Goal: Transaction & Acquisition: Purchase product/service

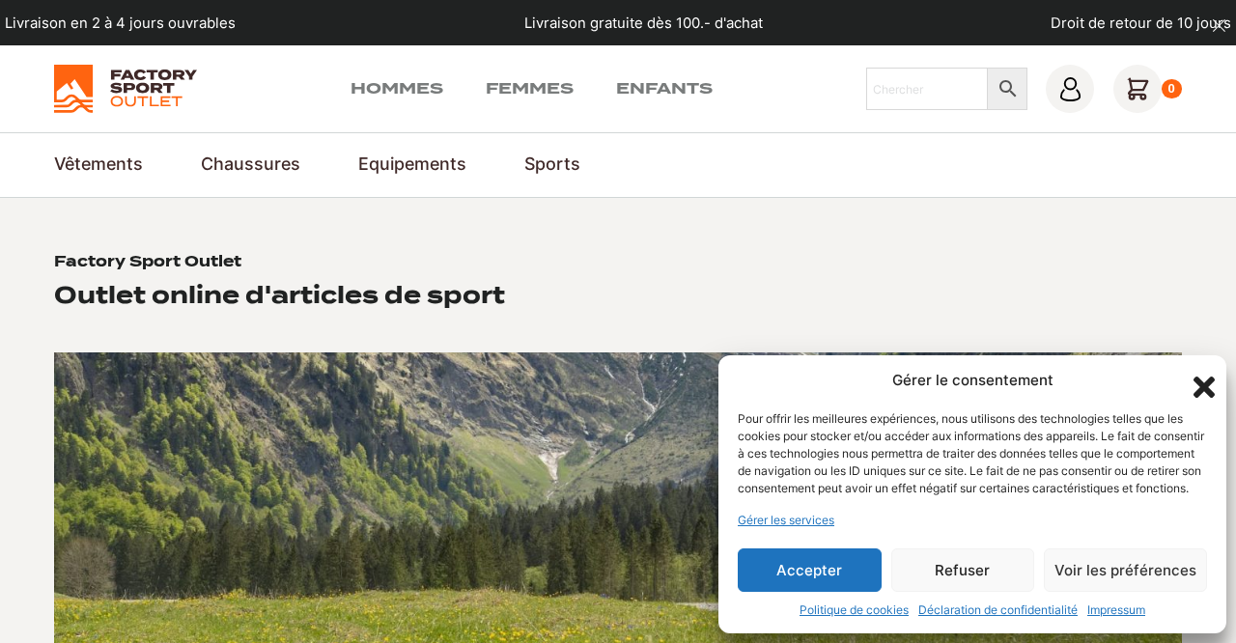
click at [975, 570] on button "Refuser" at bounding box center [963, 569] width 144 height 43
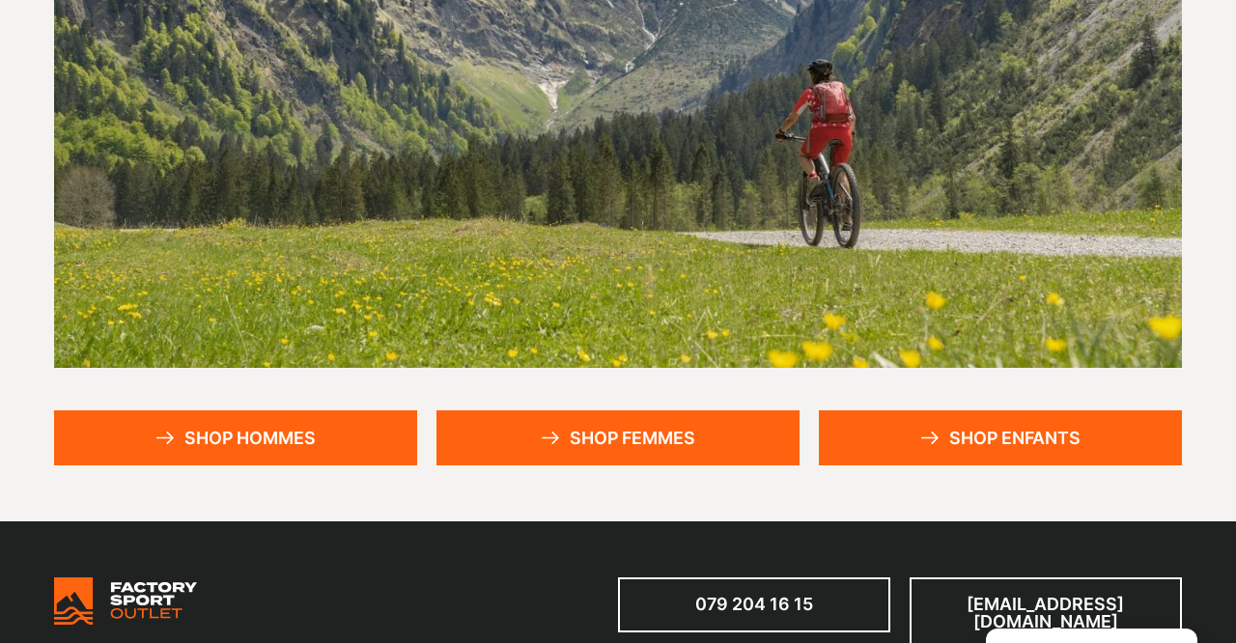
scroll to position [375, 0]
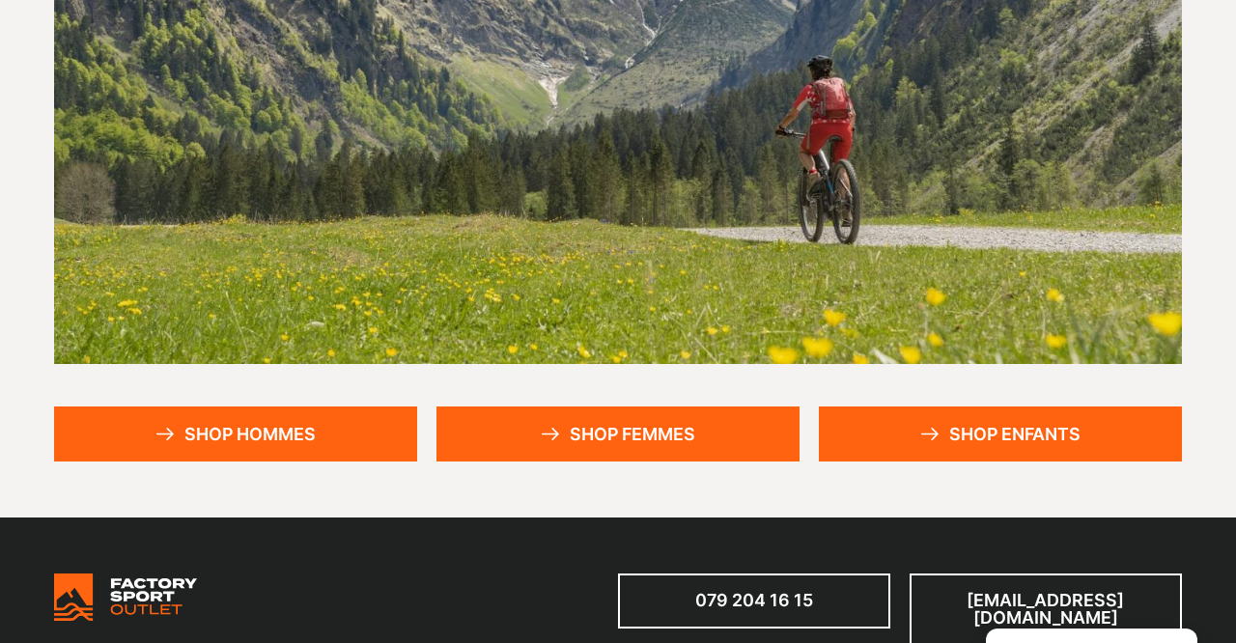
click at [922, 434] on icon at bounding box center [929, 434] width 19 height 13
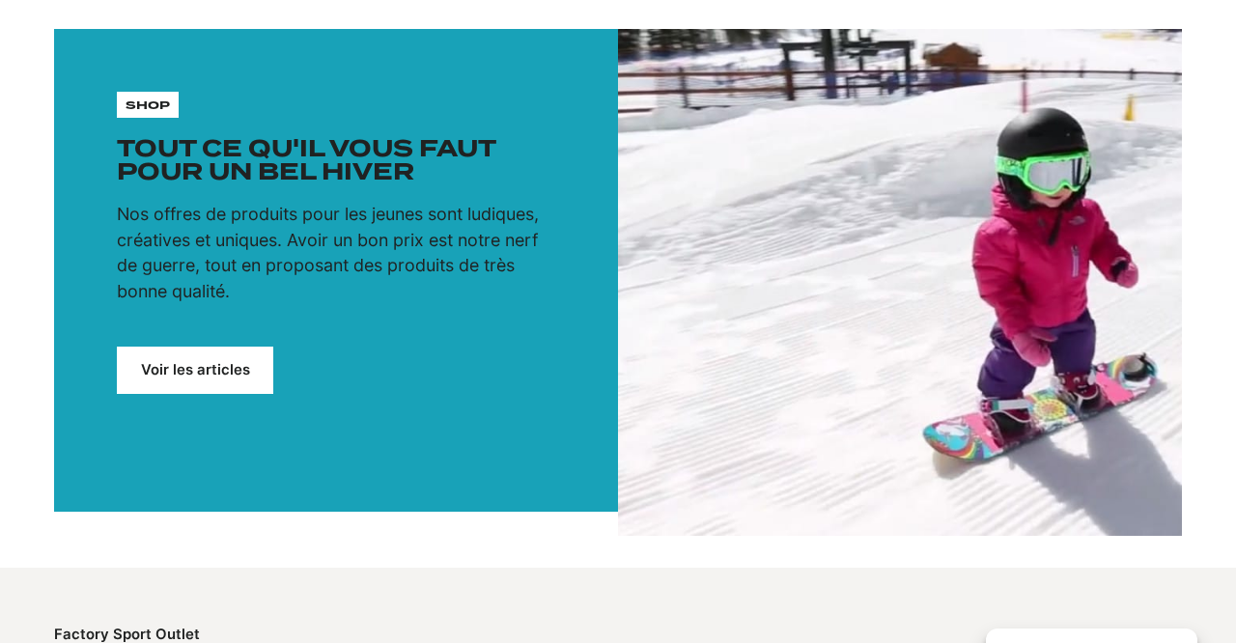
scroll to position [224, 0]
click at [227, 372] on link "Voir les articles" at bounding box center [195, 370] width 156 height 47
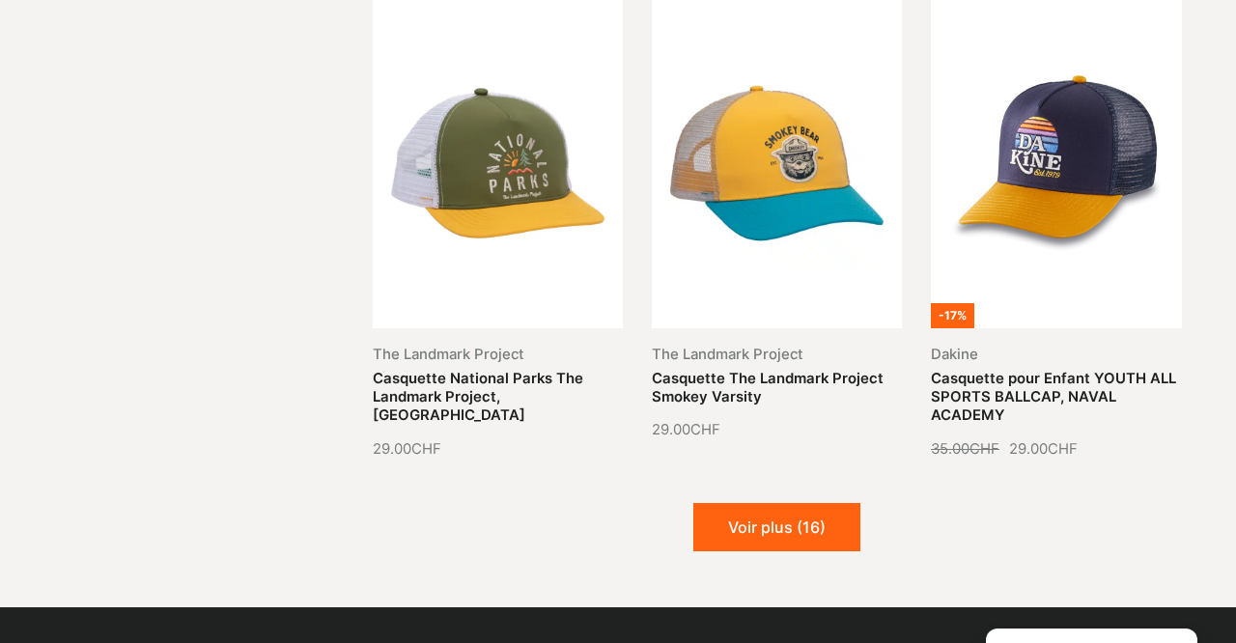
scroll to position [2095, 0]
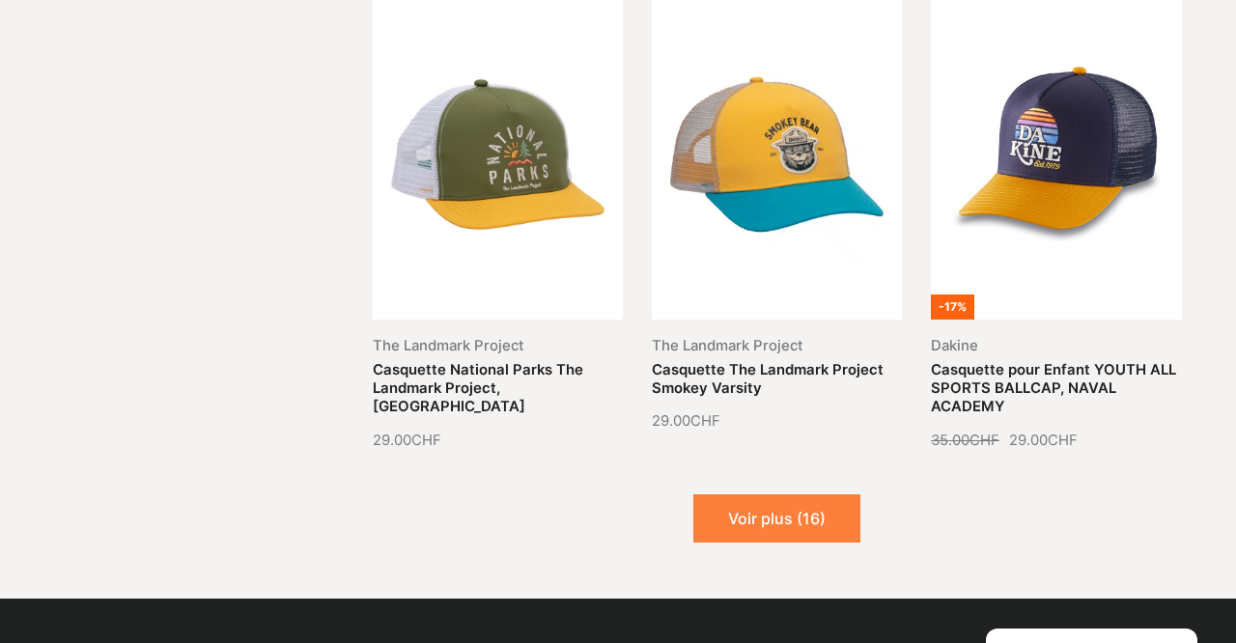
click at [758, 498] on button "Voir plus (16)" at bounding box center [776, 518] width 167 height 48
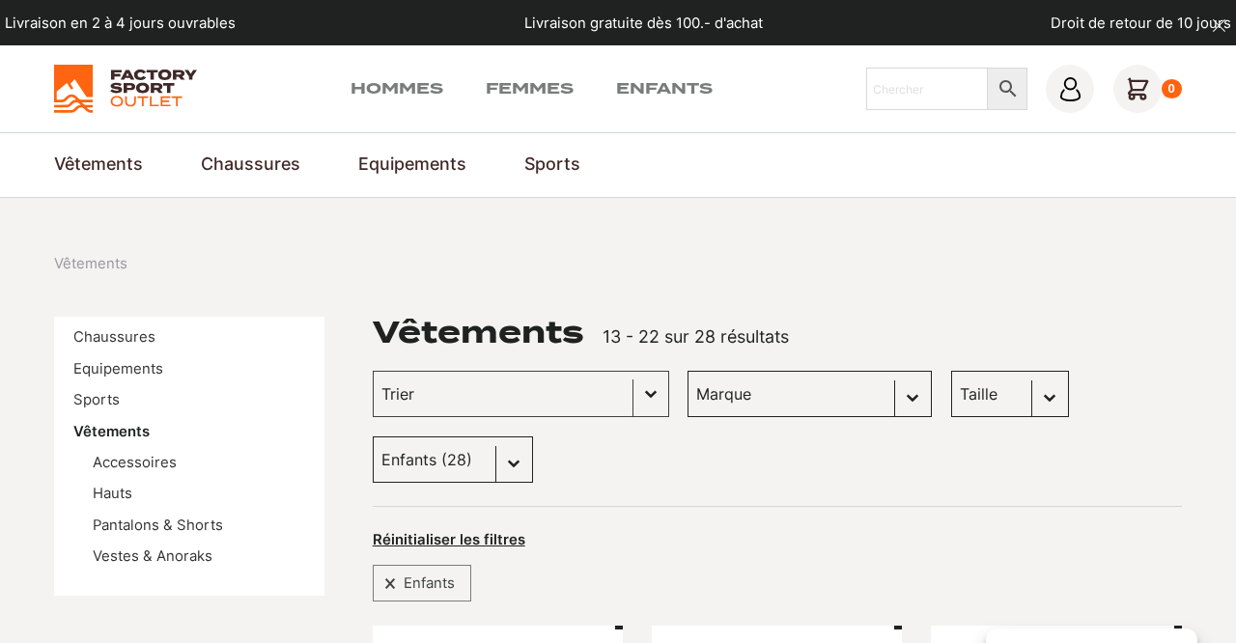
scroll to position [0, 0]
click at [525, 90] on link "Femmes" at bounding box center [530, 88] width 88 height 23
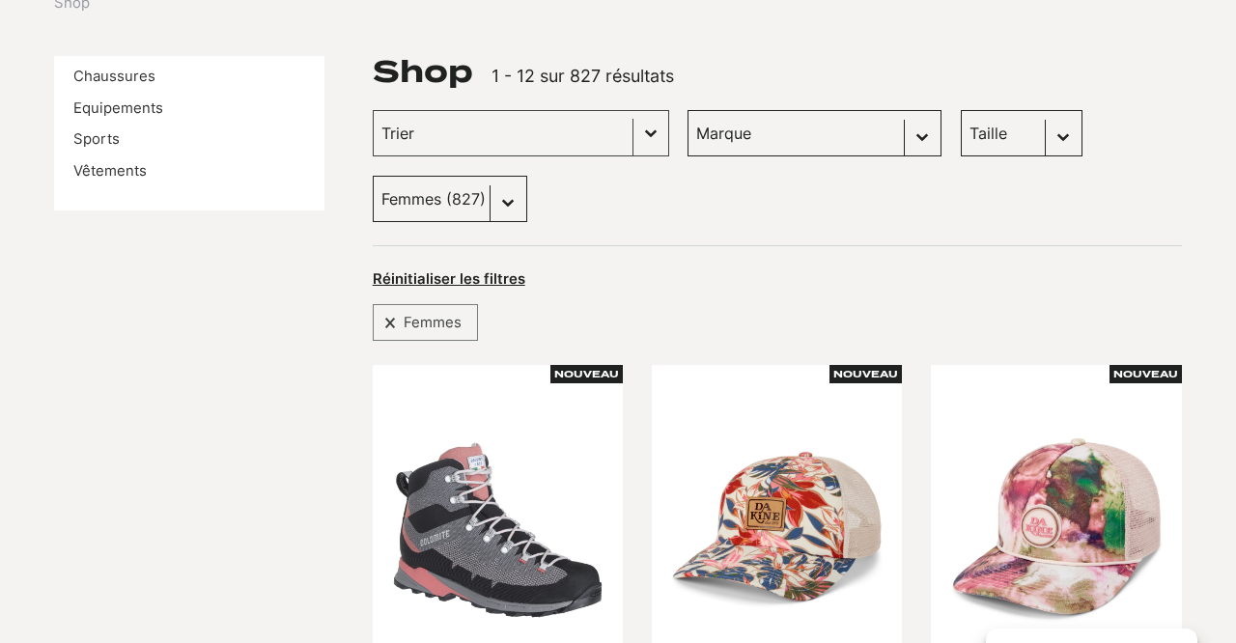
scroll to position [258, 0]
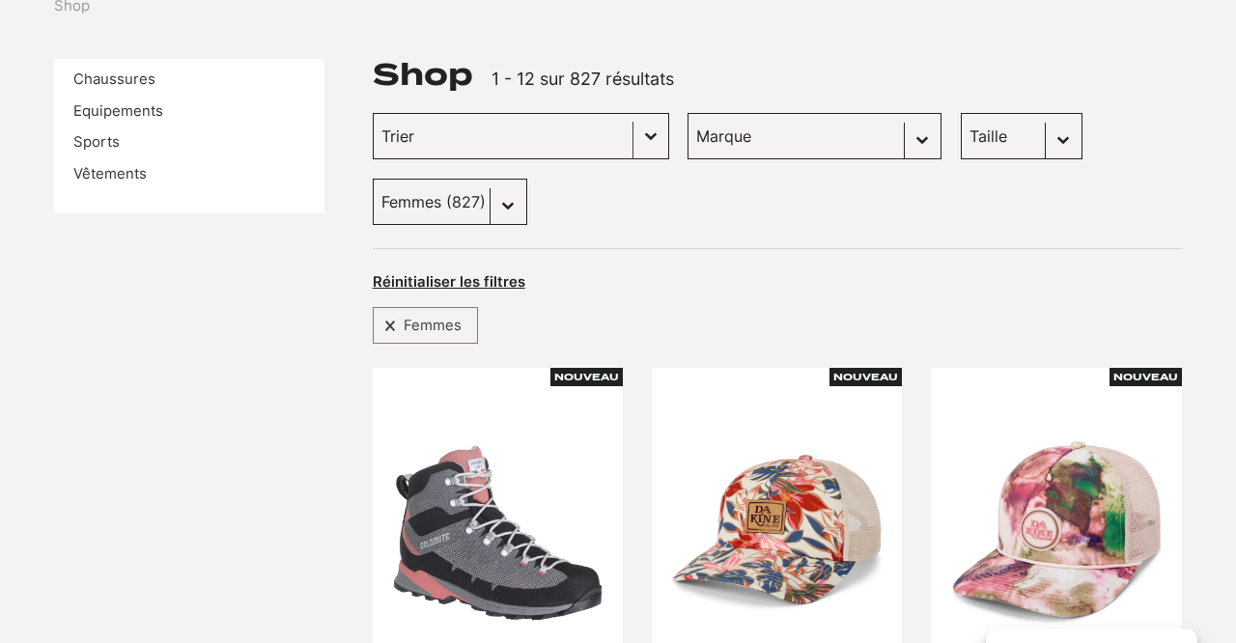
click at [633, 132] on button "Basculer la liste" at bounding box center [650, 136] width 35 height 44
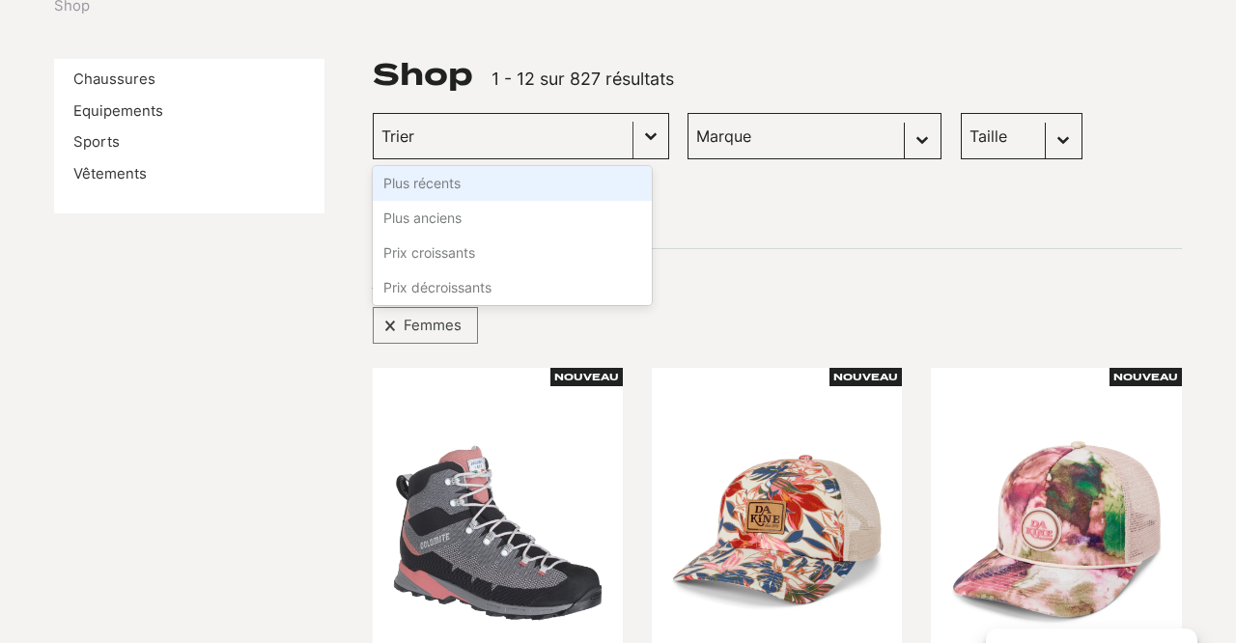
click at [633, 132] on button "Basculer la liste" at bounding box center [650, 136] width 35 height 44
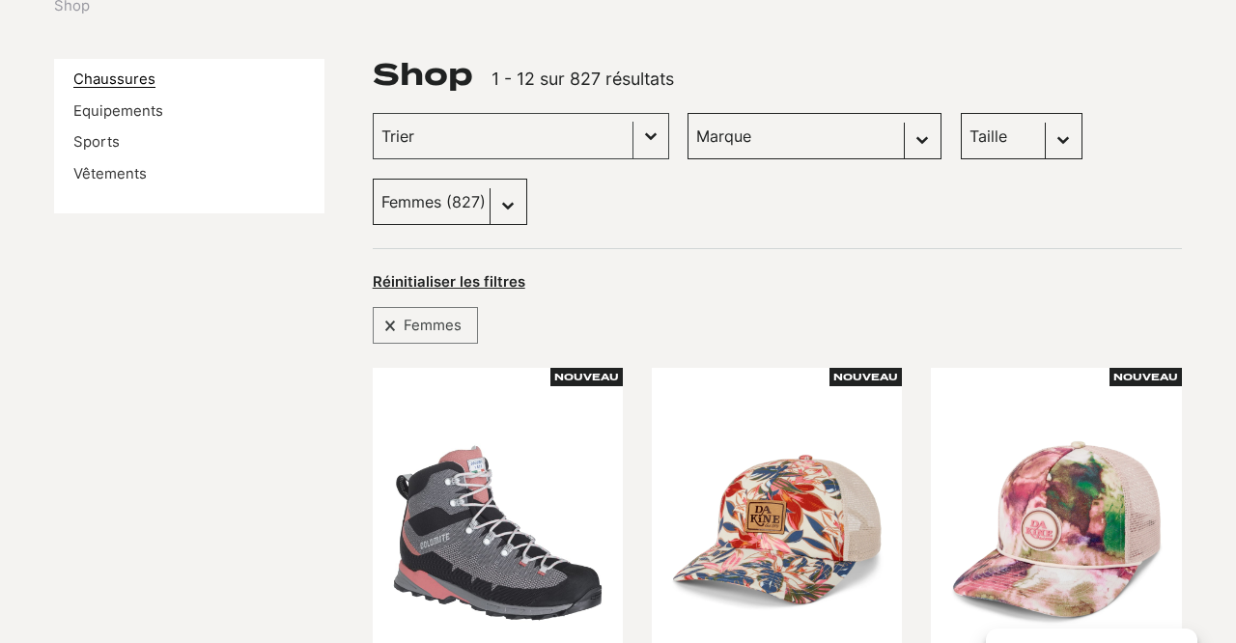
click at [129, 79] on link "Chaussures" at bounding box center [114, 78] width 82 height 17
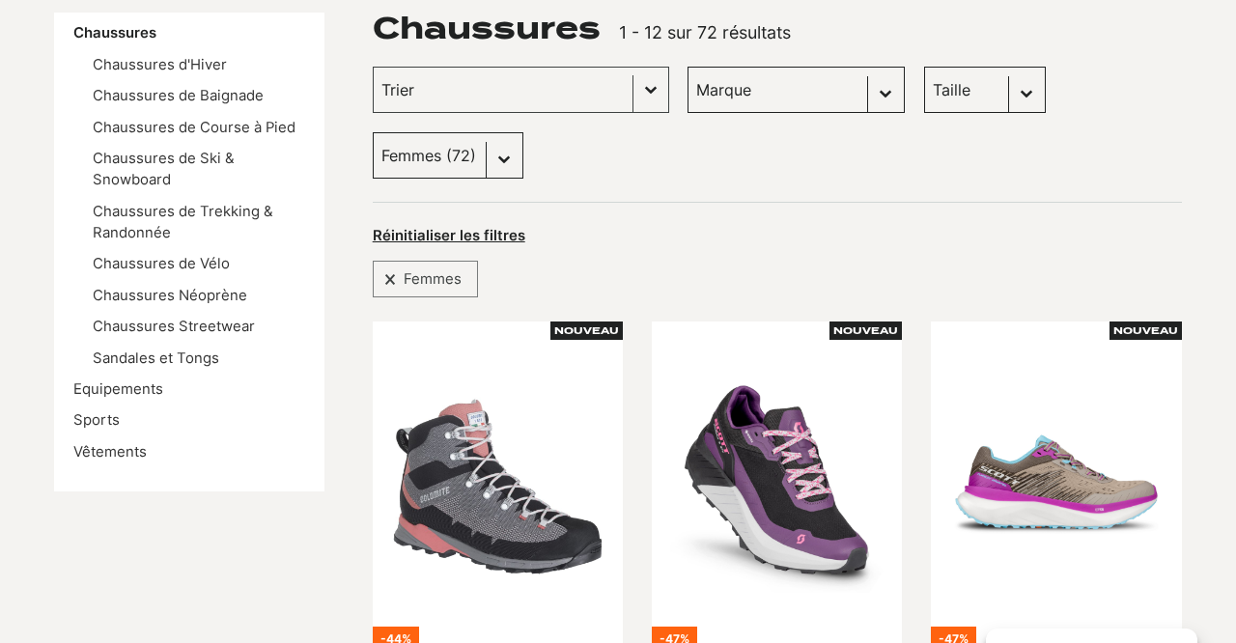
scroll to position [285, 0]
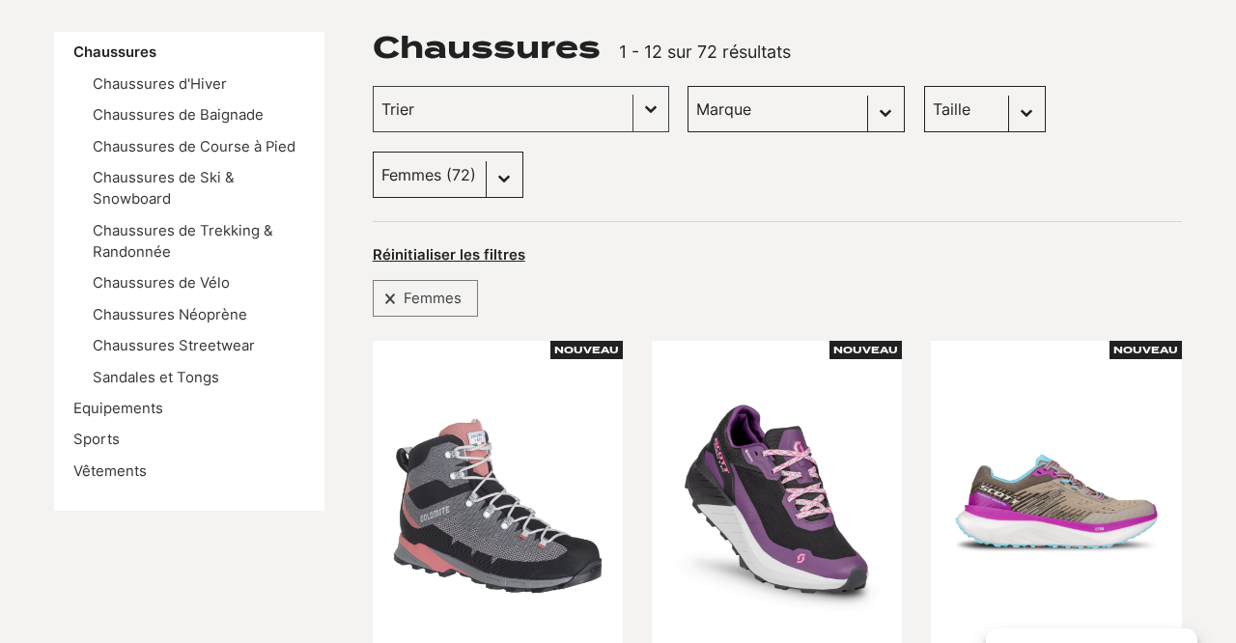
click at [1012, 114] on select "Taille 40.5 (2) 43 (2) 45 (0) 36 (3) 42 (1) 45.5 (1) 41 (0) 42.5 (1) 43.5 (1) 4…" at bounding box center [985, 109] width 122 height 46
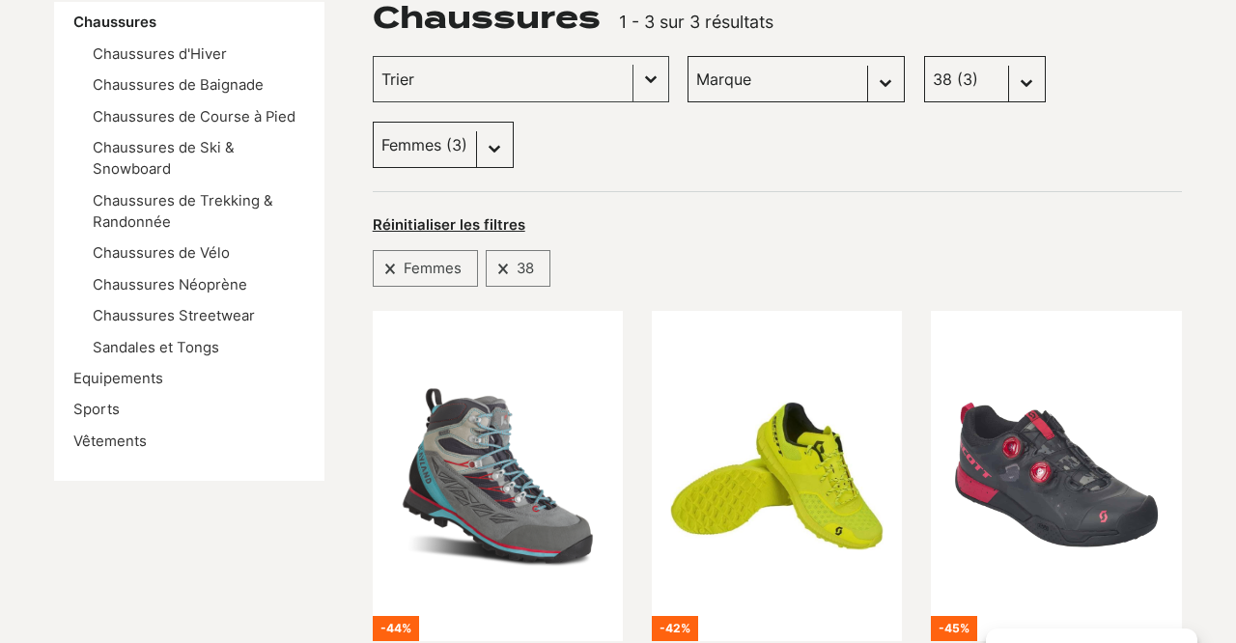
scroll to position [313, 0]
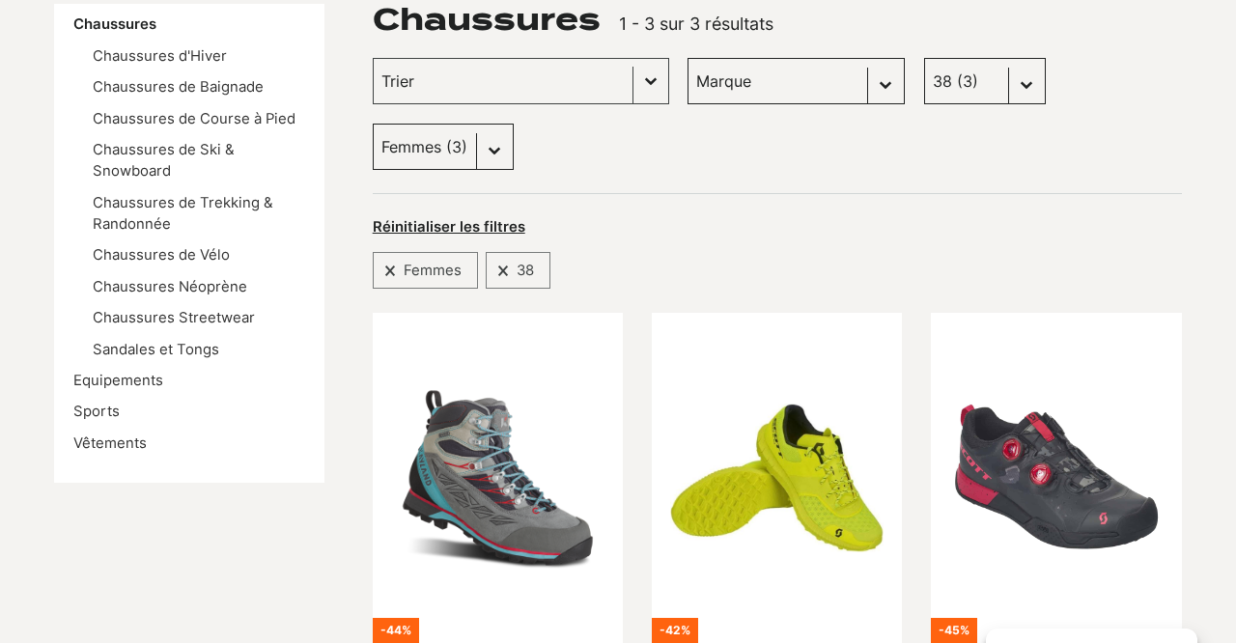
select select "39"
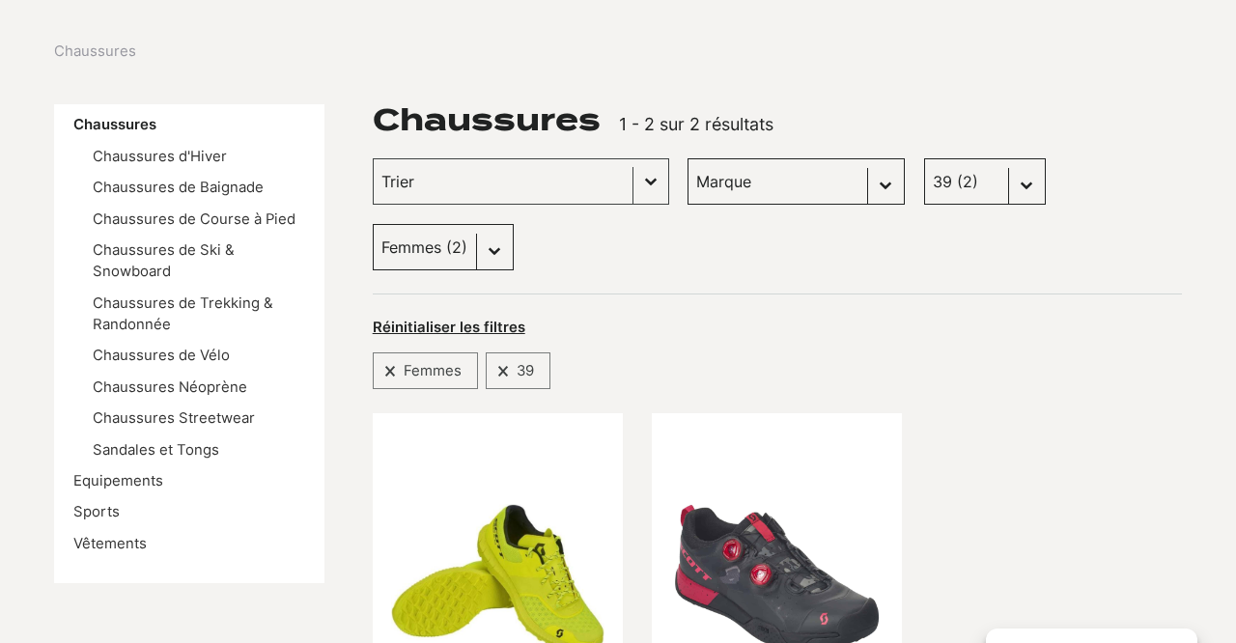
scroll to position [193, 0]
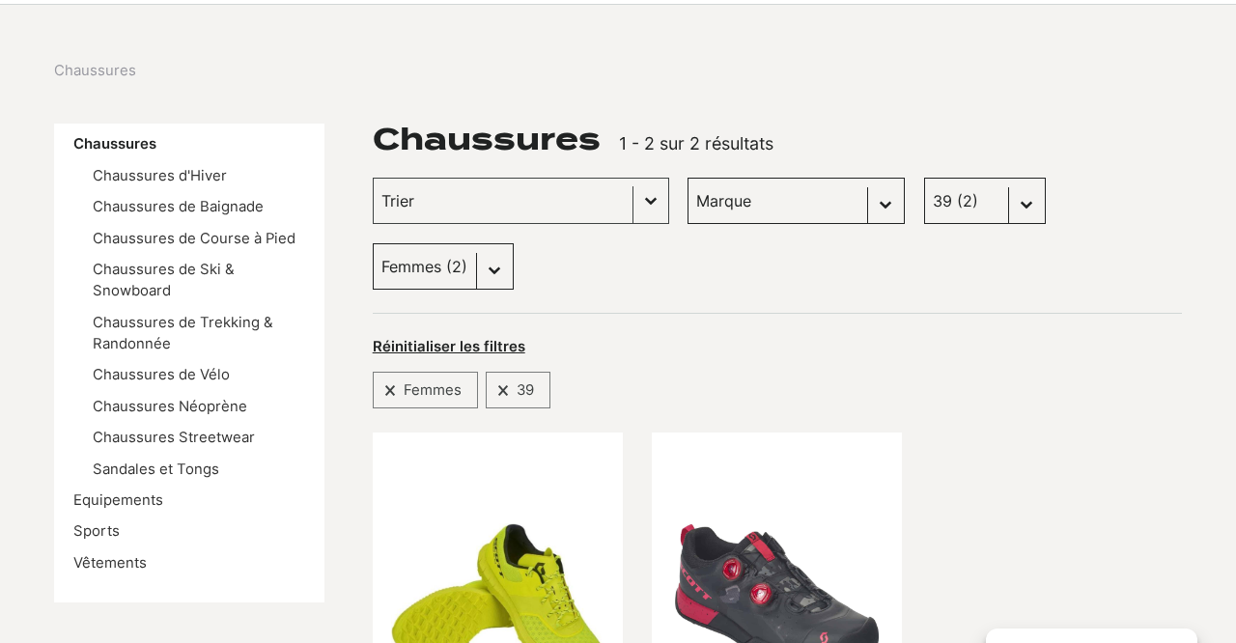
click at [1007, 204] on select "Taille 40.5 (2) 43 (2) 45 (0) 36 (3) 42 (1) 45.5 (1) 41 (0) 42.5 (1) 43.5 (1) 4…" at bounding box center [985, 201] width 122 height 46
click at [128, 493] on link "Equipements" at bounding box center [118, 499] width 90 height 17
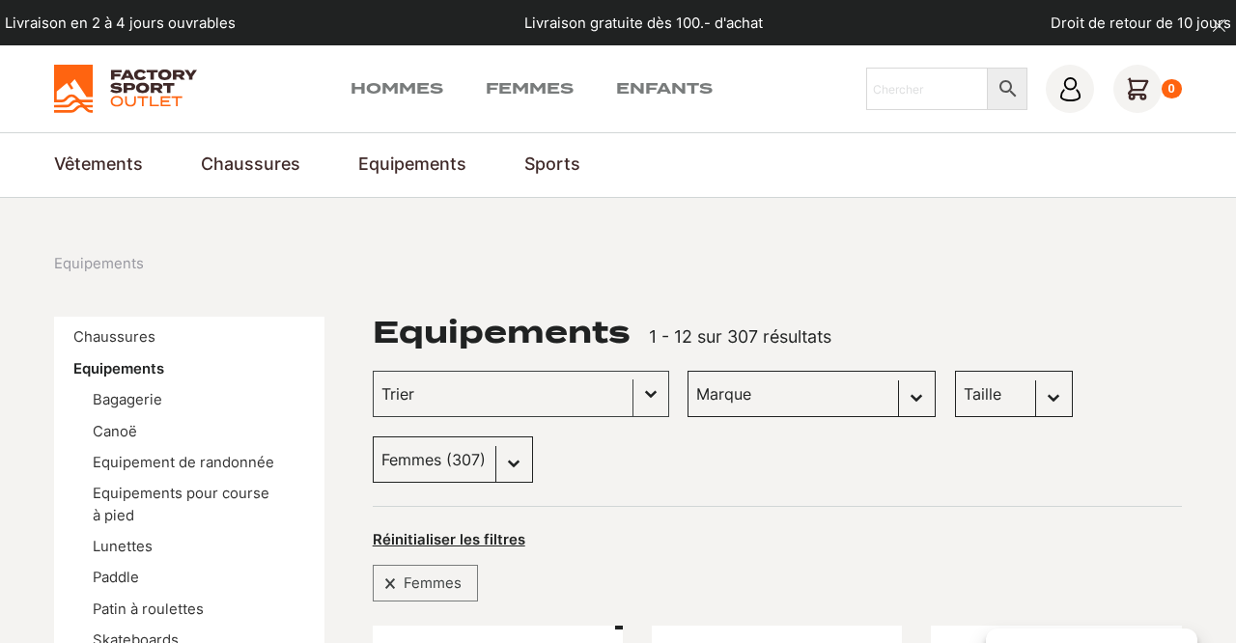
click at [1016, 394] on select "Taille 38 (10) 39 (9) 40 (9) 37 (8) 36 (7) 41 (7) 42 (7) 34 (4) 35 (4) 37-41 (2…" at bounding box center [1014, 394] width 118 height 46
select select "39"
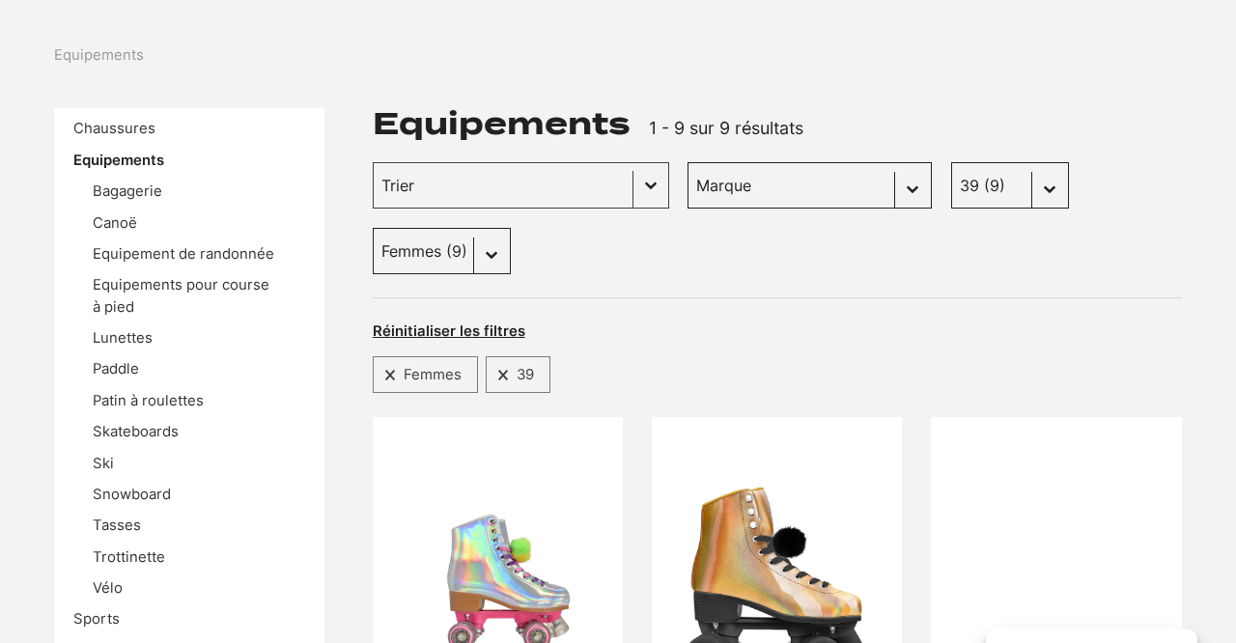
scroll to position [196, 0]
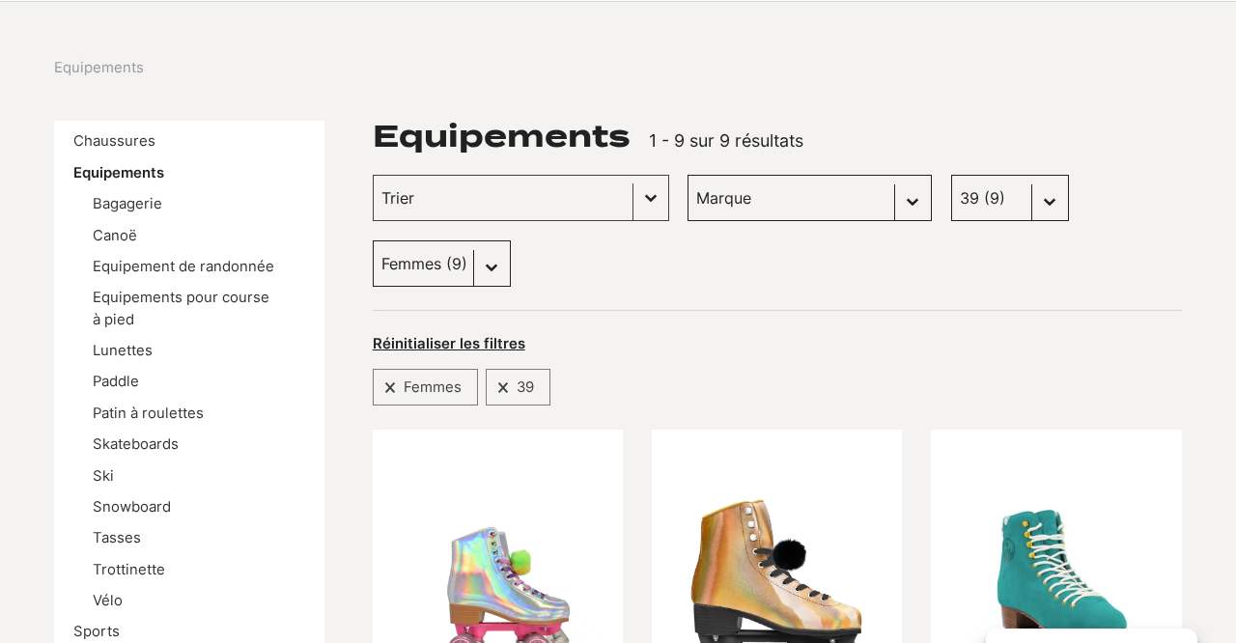
click at [490, 340] on button "Réinitialiser les filtres" at bounding box center [449, 343] width 153 height 19
select select
select select "Offcanvas"
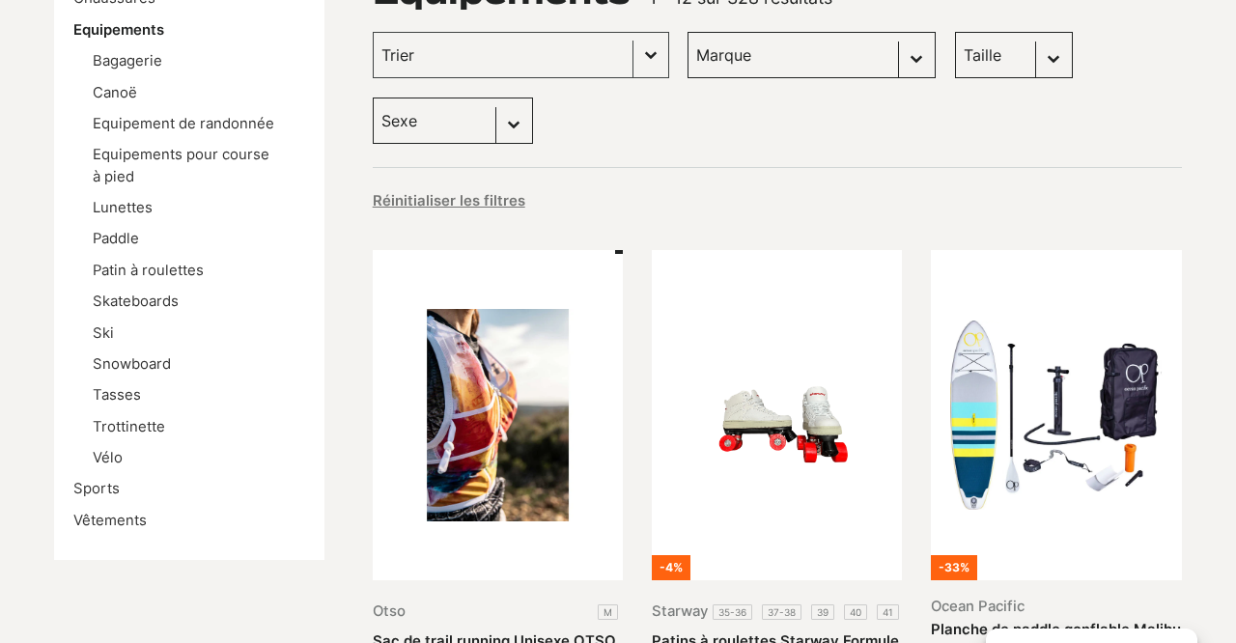
scroll to position [325, 0]
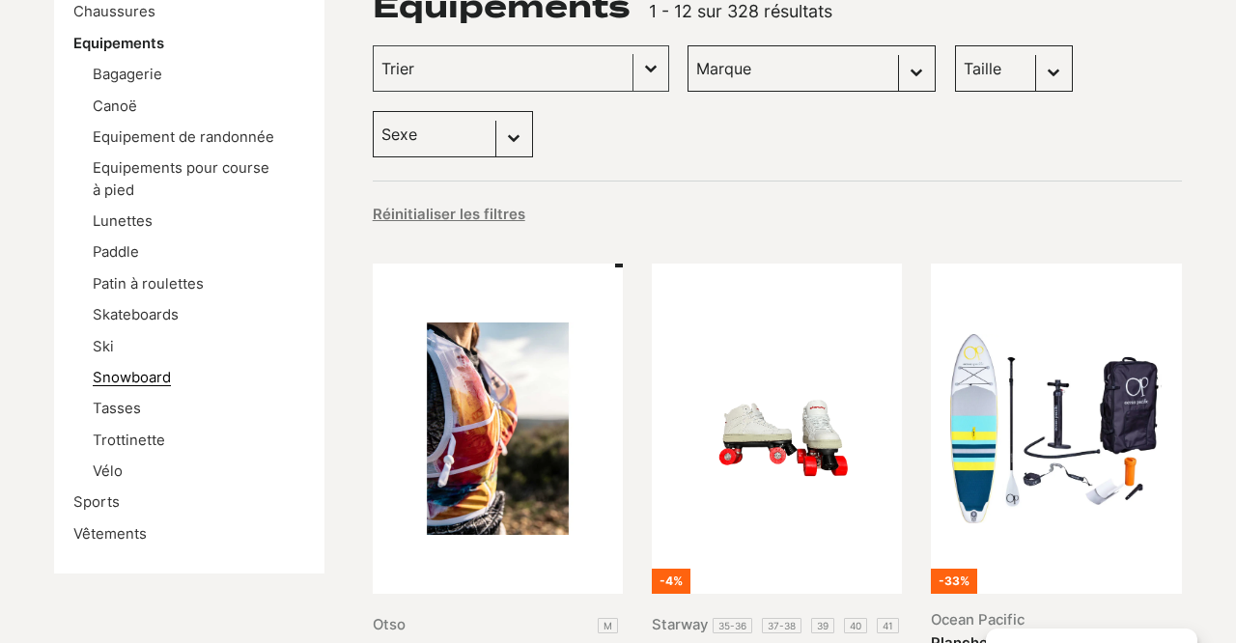
click at [128, 369] on link "Snowboard" at bounding box center [132, 377] width 78 height 17
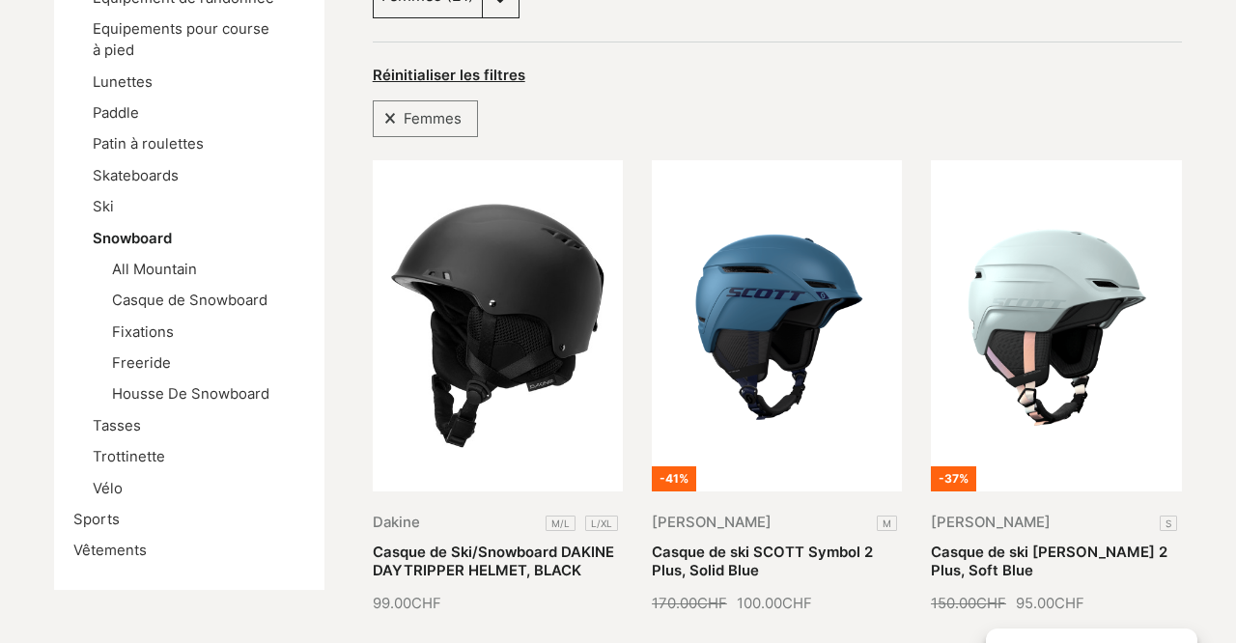
scroll to position [468, 0]
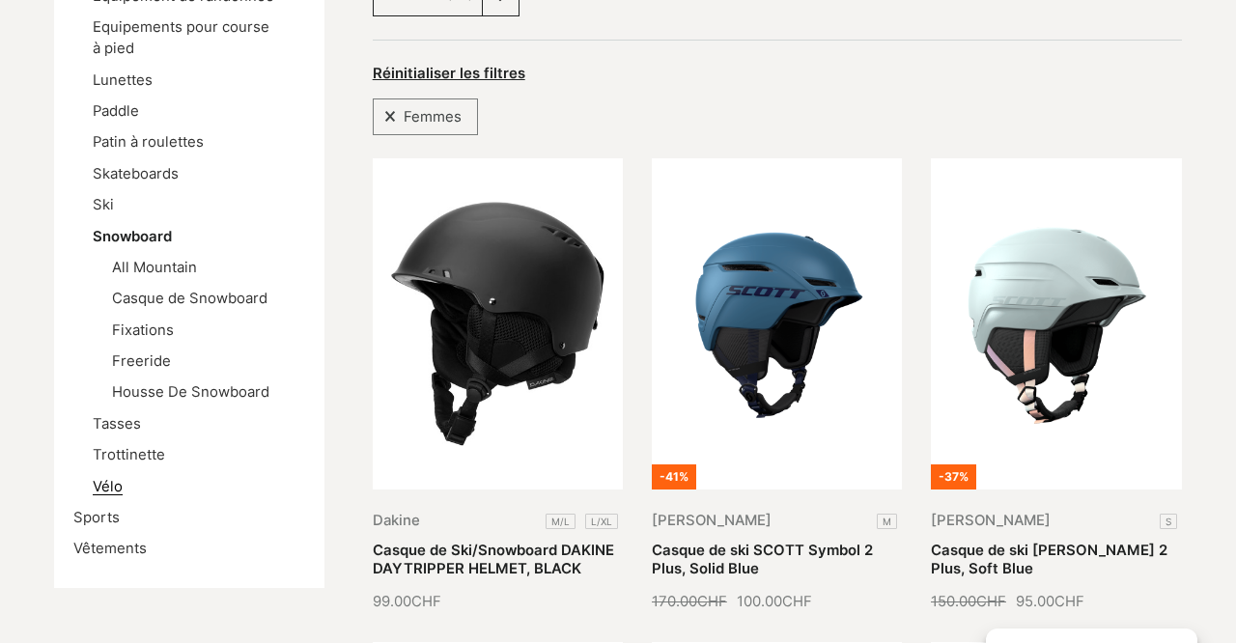
click at [103, 478] on link "Vélo" at bounding box center [108, 486] width 30 height 17
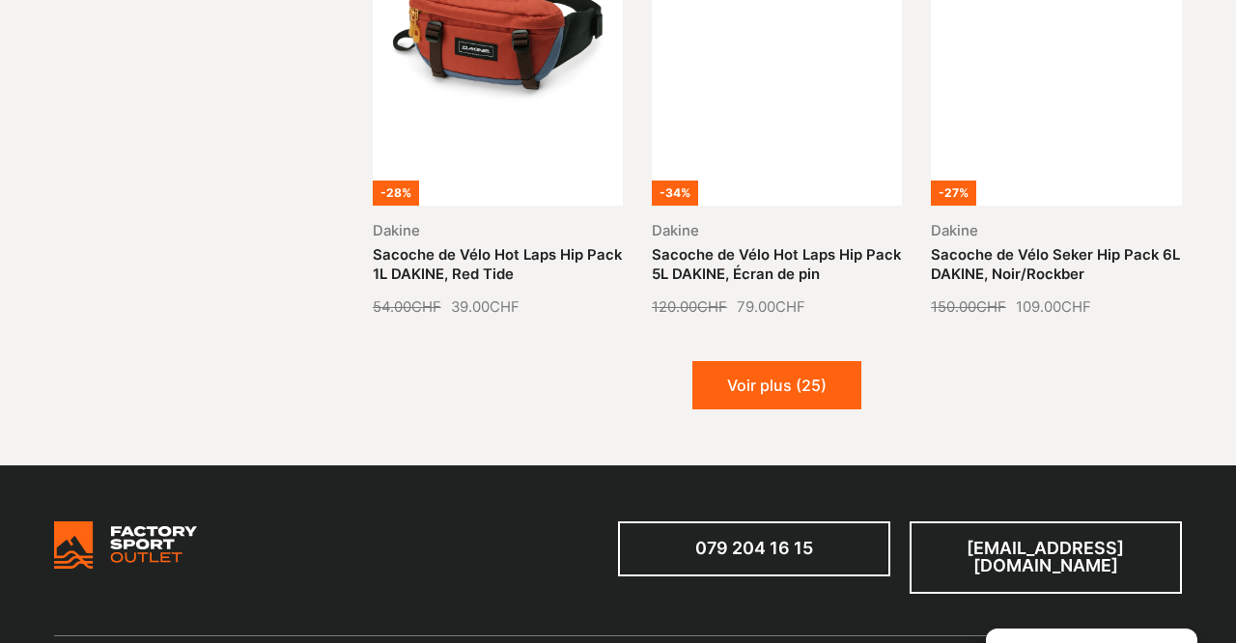
scroll to position [2157, 0]
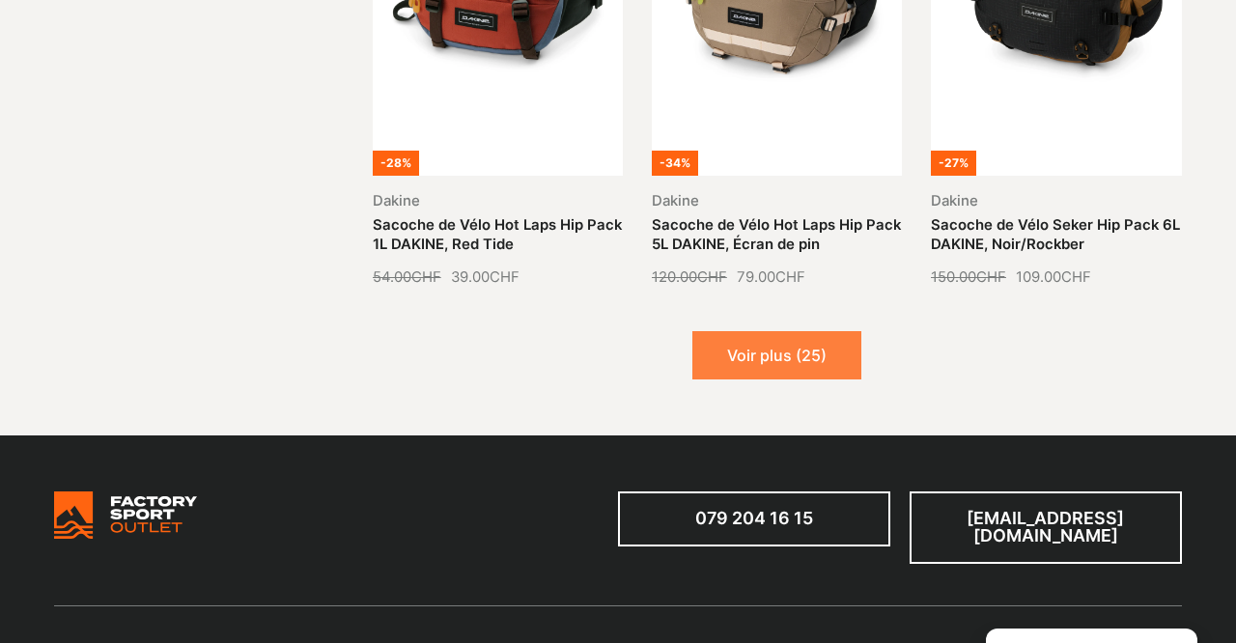
click at [751, 353] on button "Voir plus (25)" at bounding box center [776, 355] width 169 height 48
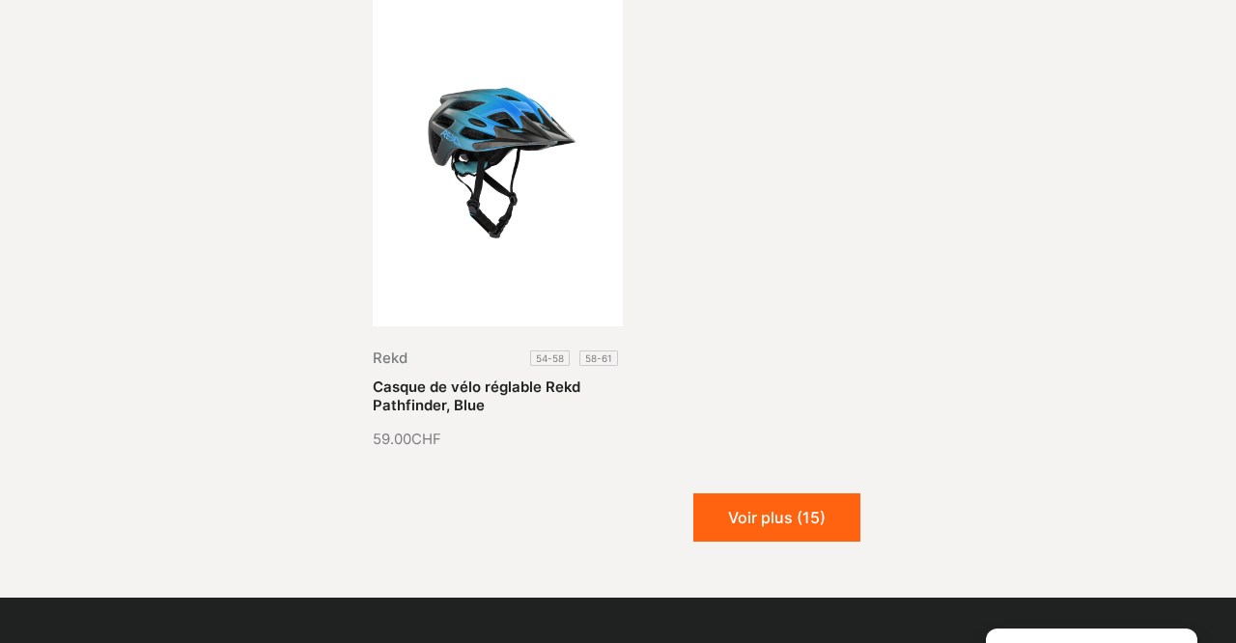
scroll to position [3927, 0]
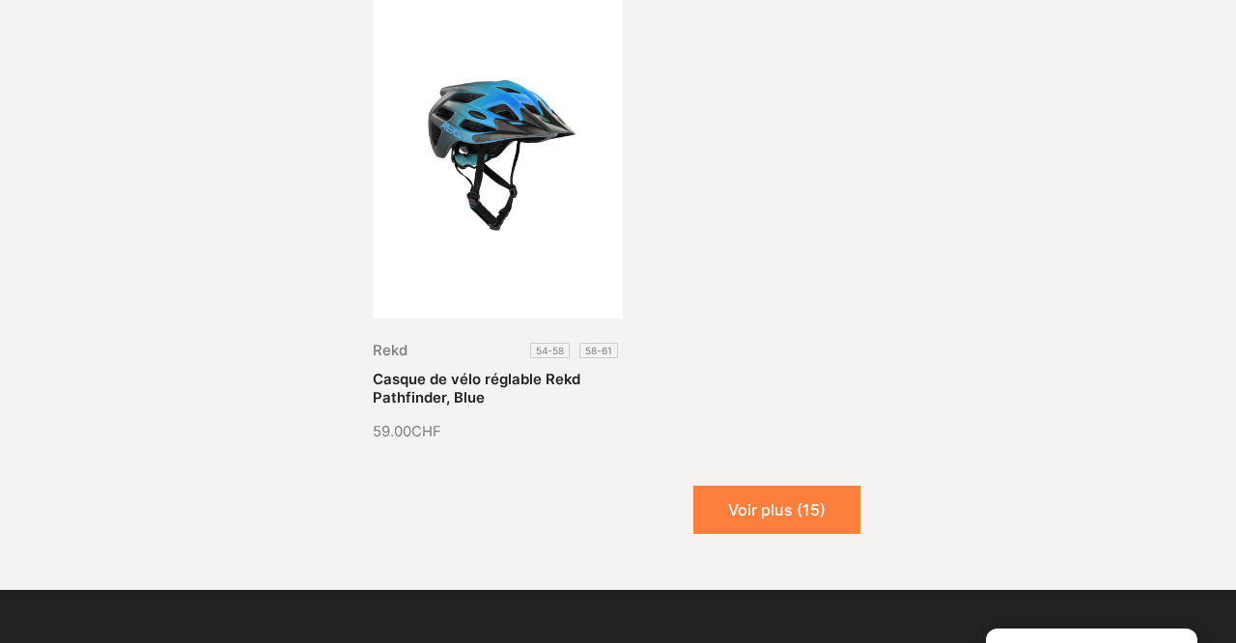
click at [746, 496] on button "Voir plus (15)" at bounding box center [776, 510] width 167 height 48
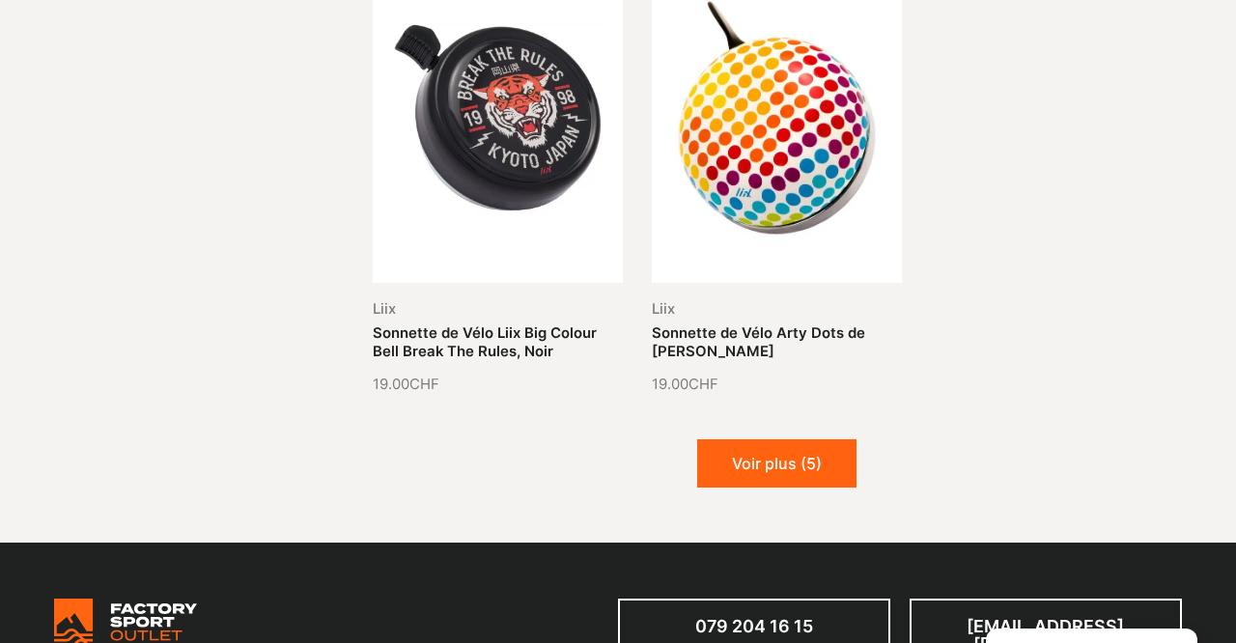
scroll to position [5393, 0]
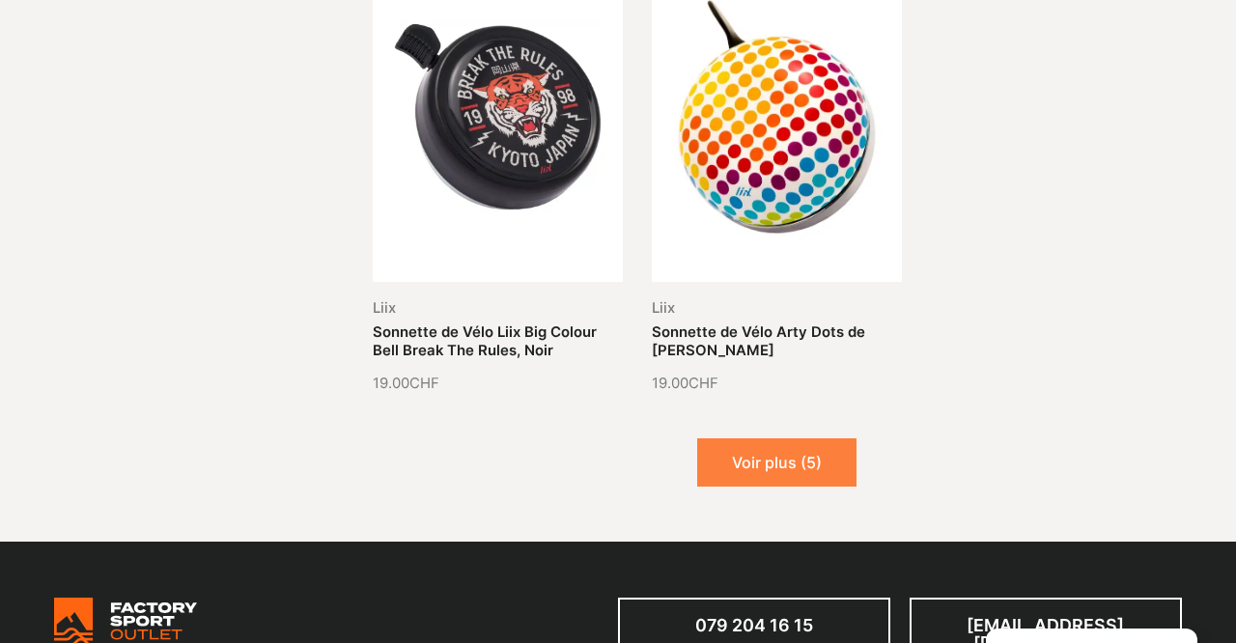
click at [771, 443] on button "Voir plus (5)" at bounding box center [776, 462] width 159 height 48
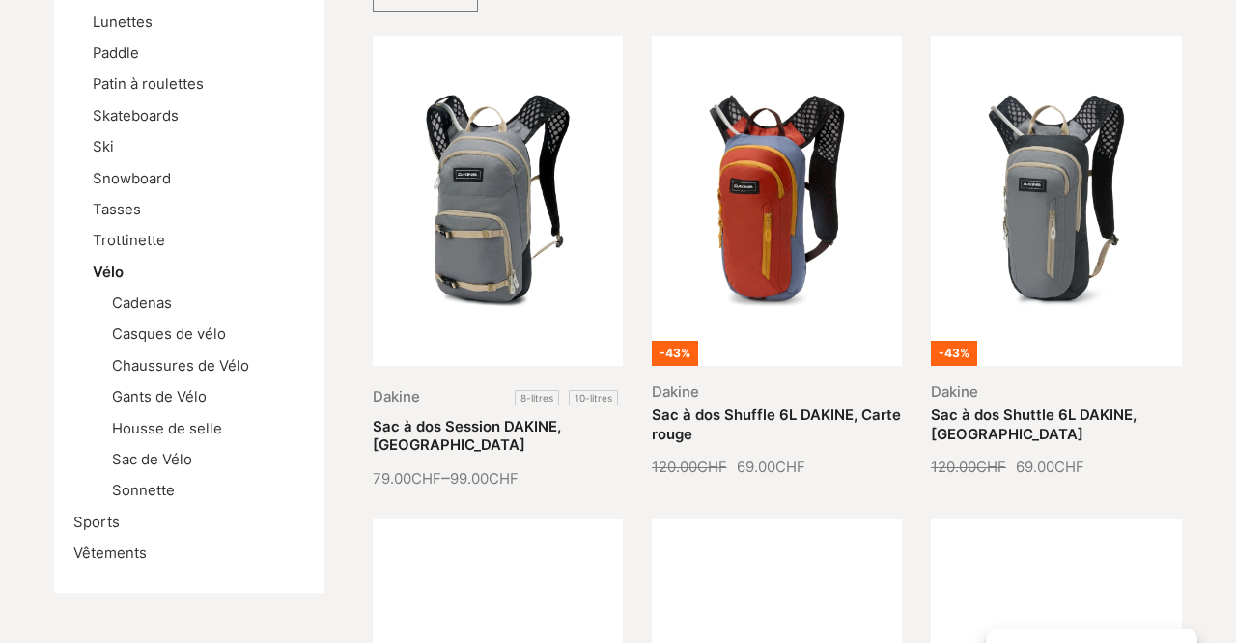
scroll to position [554, 0]
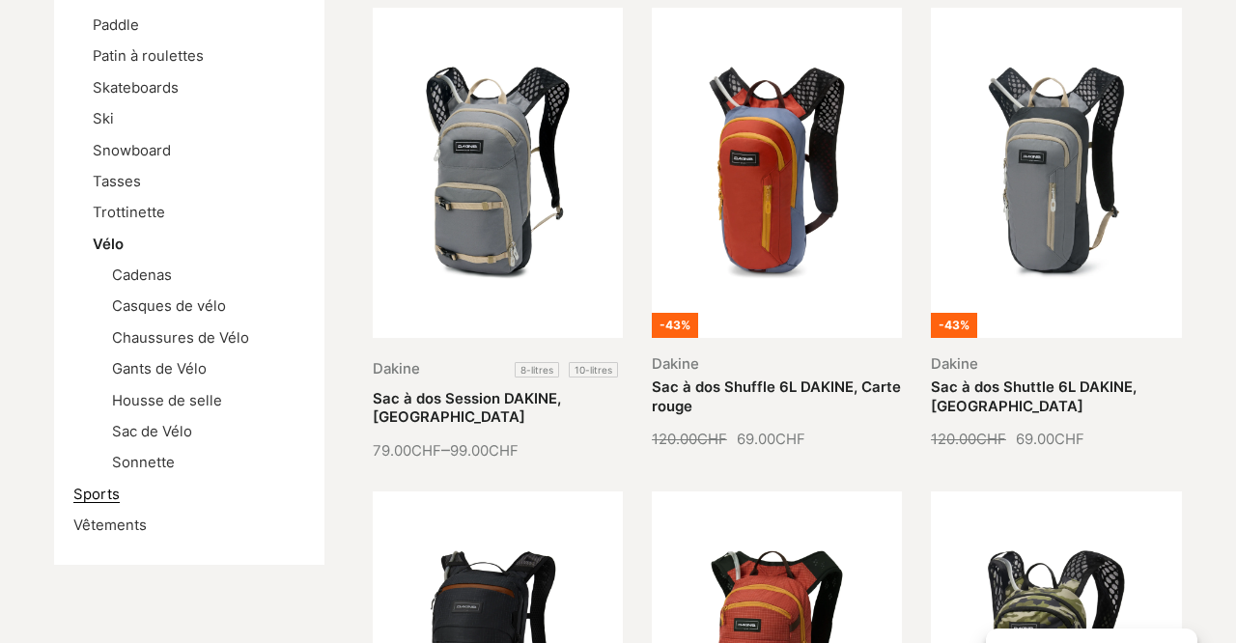
click at [97, 486] on link "Sports" at bounding box center [96, 494] width 46 height 17
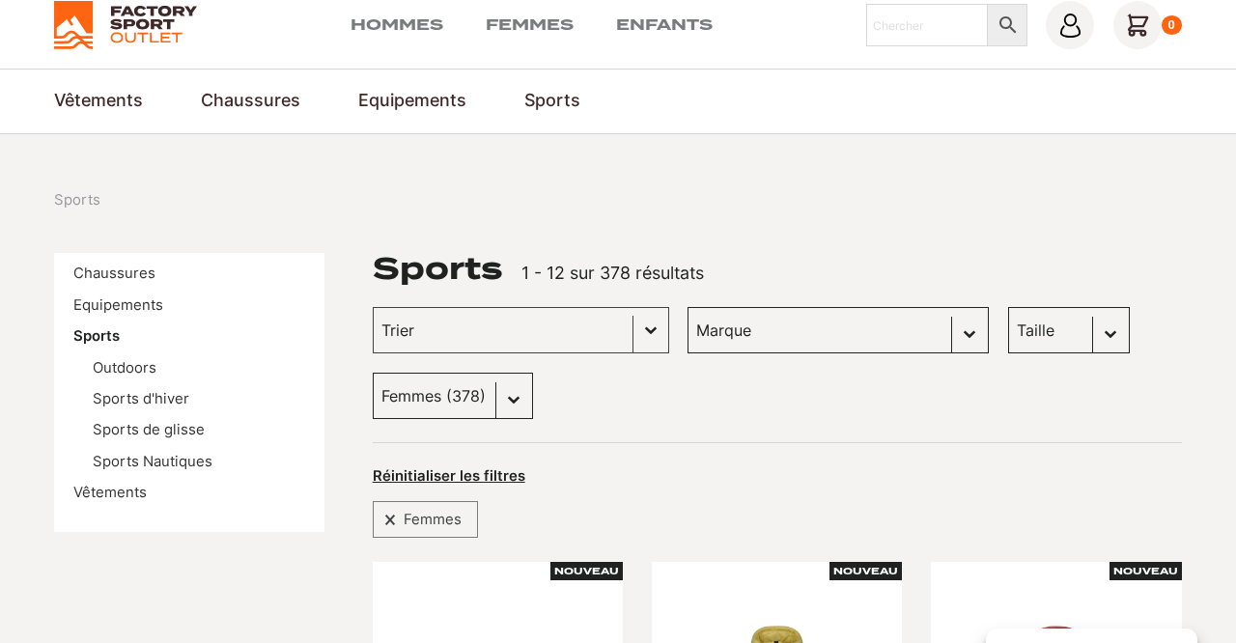
scroll to position [66, 0]
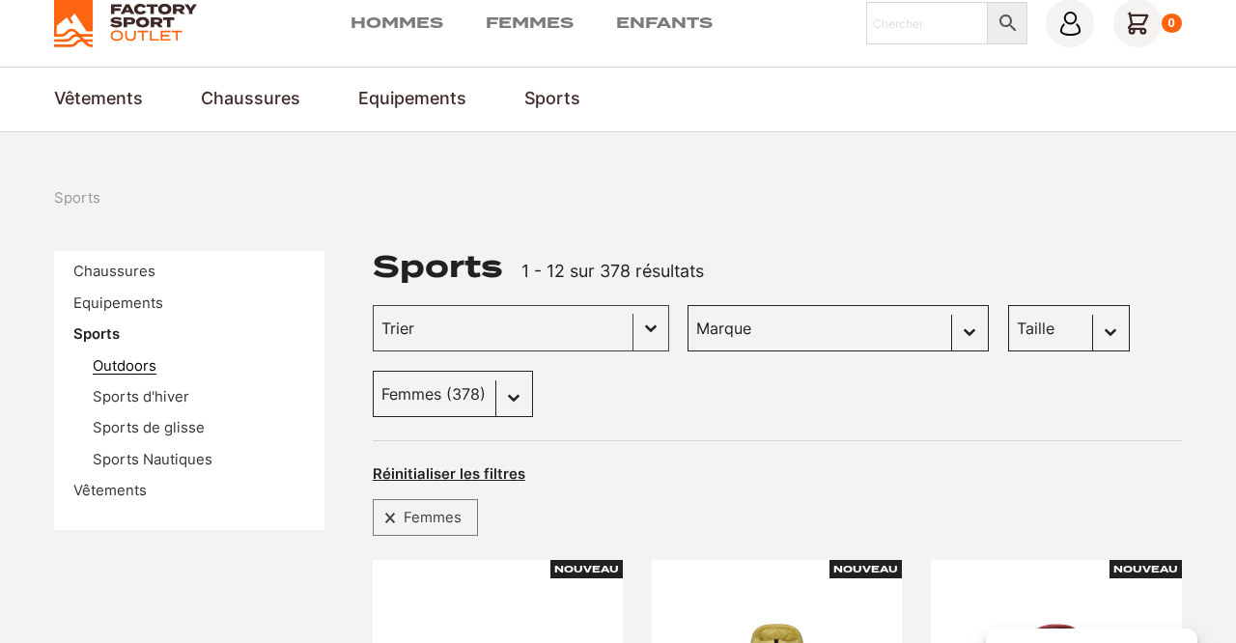
click at [144, 359] on link "Outdoors" at bounding box center [125, 365] width 64 height 17
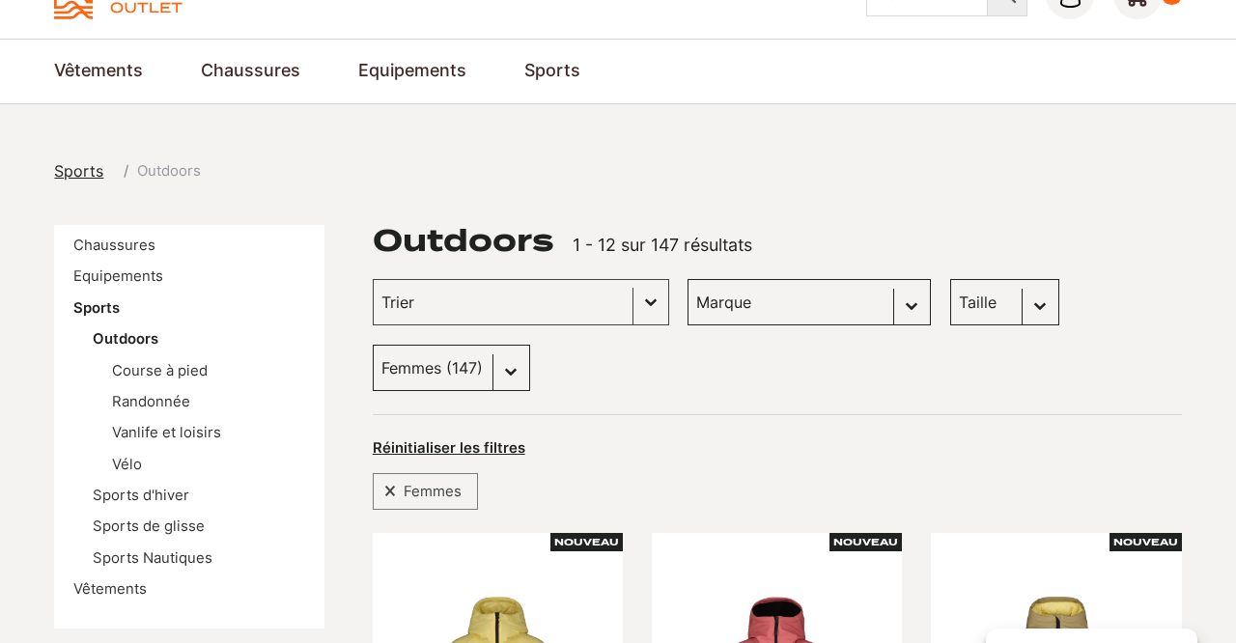
scroll to position [5, 0]
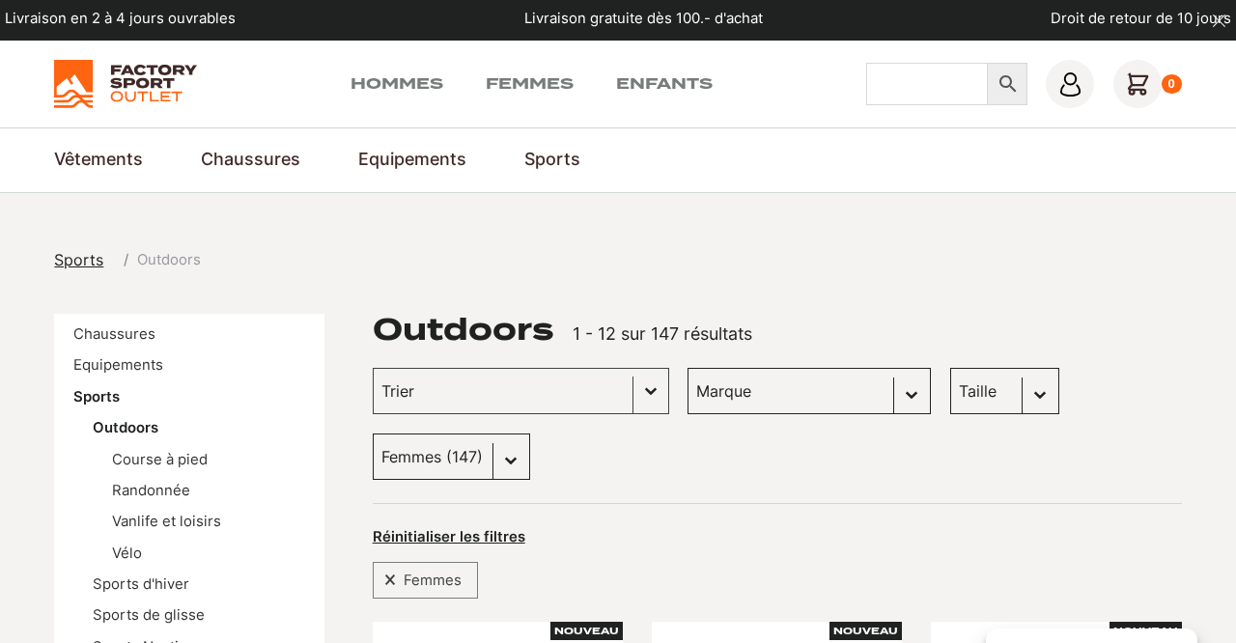
click at [908, 86] on input "Chercher" at bounding box center [927, 84] width 122 height 42
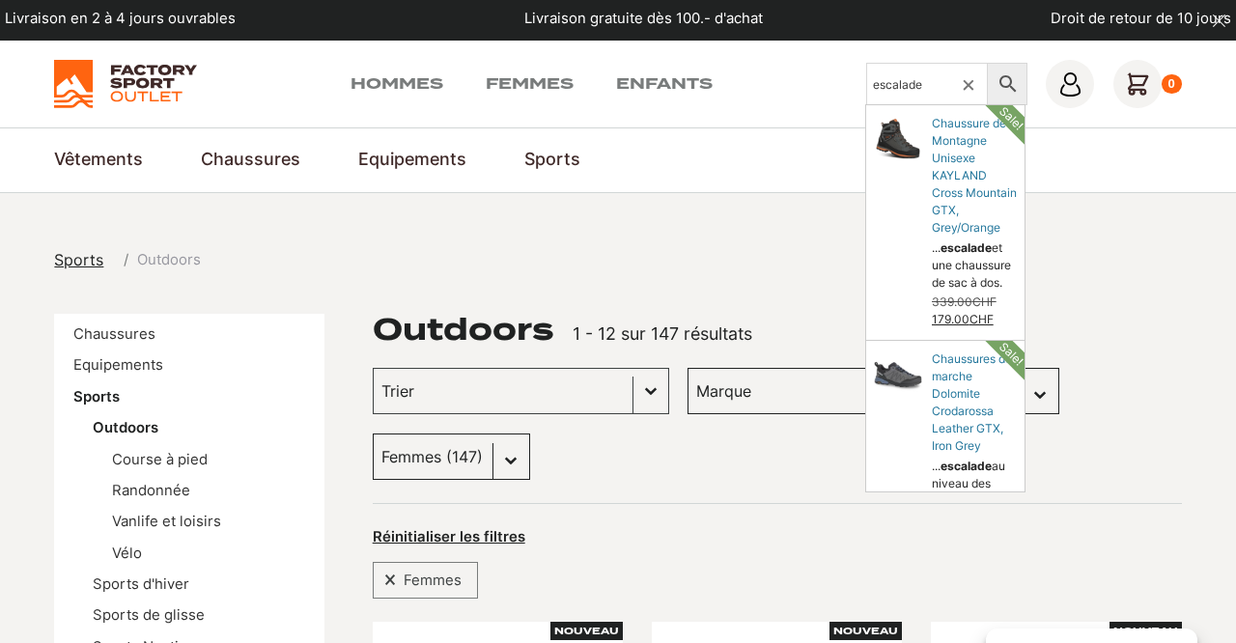
type input "escalade"
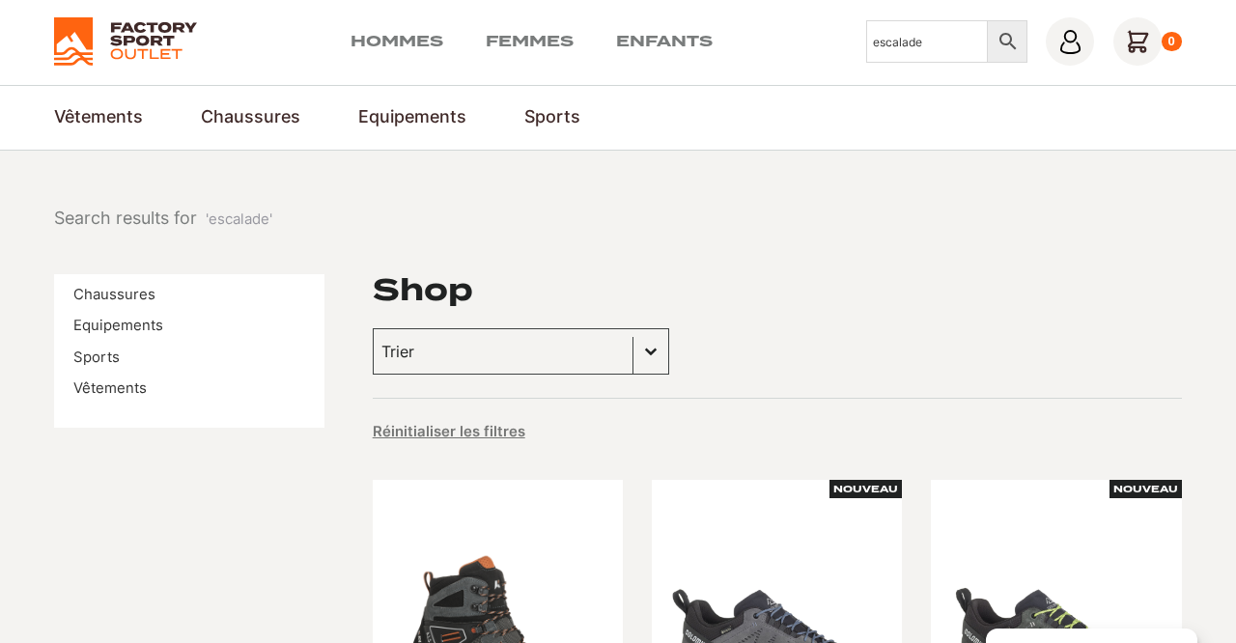
scroll to position [39, 0]
